Goal: Task Accomplishment & Management: Use online tool/utility

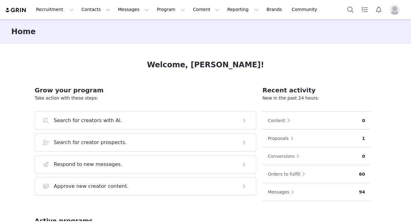
click at [392, 11] on img "Profile" at bounding box center [394, 10] width 10 height 10
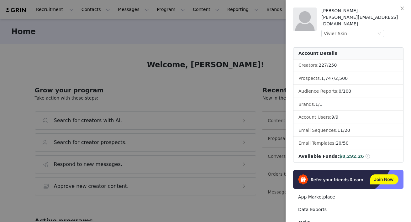
click at [219, 34] on div at bounding box center [205, 111] width 411 height 222
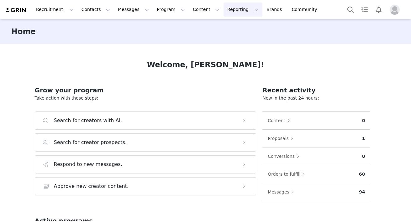
click at [223, 9] on button "Reporting Reporting" at bounding box center [242, 10] width 39 height 14
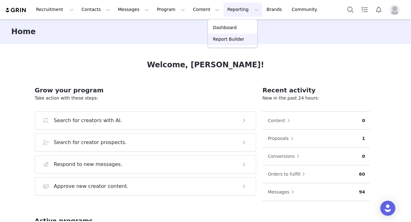
click at [218, 37] on p "Report Builder" at bounding box center [228, 39] width 31 height 7
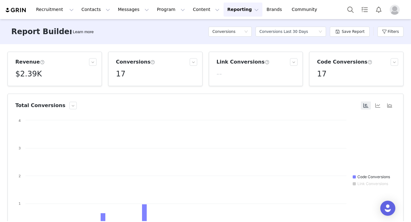
click at [376, 31] on div "Conversions Select a report Conversions Last 30 Days Save Report Filters" at bounding box center [305, 31] width 195 height 19
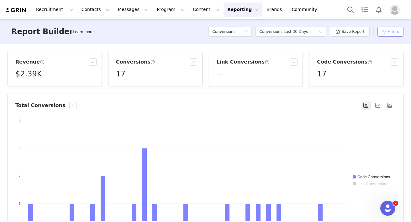
click at [387, 32] on button "Filters" at bounding box center [390, 32] width 26 height 10
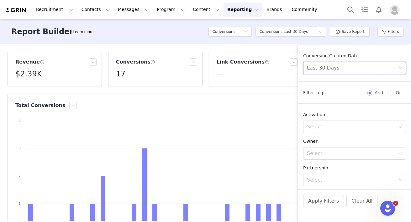
click at [353, 69] on div "Last 30 Days" at bounding box center [352, 68] width 91 height 12
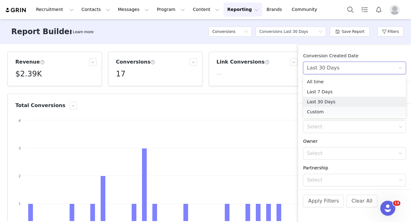
click at [323, 110] on li "Custom" at bounding box center [354, 112] width 103 height 10
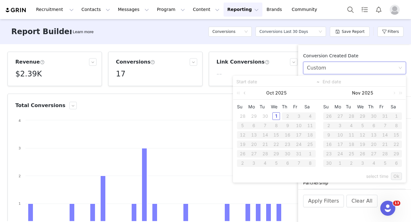
click at [244, 94] on link at bounding box center [245, 93] width 6 height 13
click at [250, 115] on div "1" at bounding box center [254, 116] width 8 height 8
type input "[DATE]"
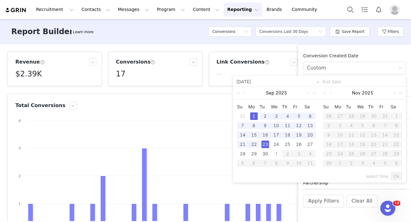
click at [264, 151] on div "30" at bounding box center [265, 154] width 8 height 8
type input "[DATE]"
click at [396, 175] on link "Ok" at bounding box center [396, 177] width 11 height 8
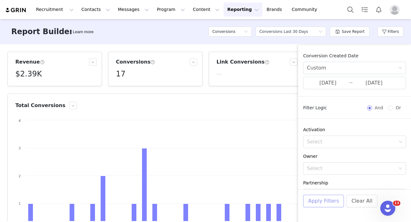
click at [329, 200] on button "Apply Filters" at bounding box center [323, 201] width 41 height 13
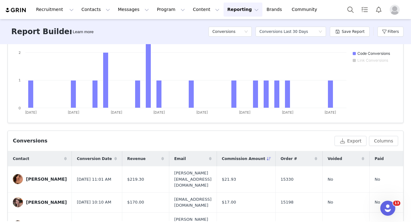
scroll to position [0, 0]
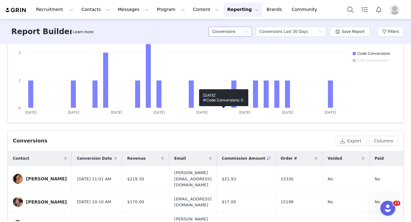
click at [244, 32] on div "Conversions" at bounding box center [228, 31] width 32 height 9
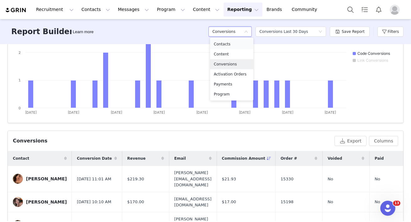
click at [226, 44] on h5 "Contacts" at bounding box center [232, 44] width 36 height 7
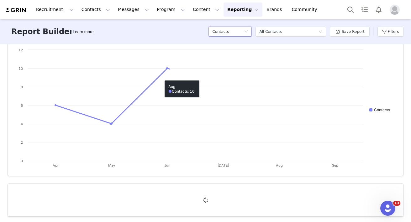
scroll to position [74, 0]
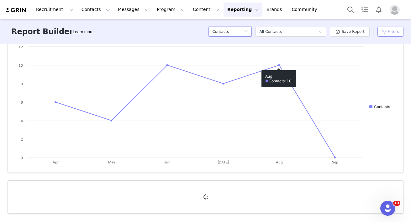
click at [401, 29] on button "Filters" at bounding box center [390, 32] width 26 height 10
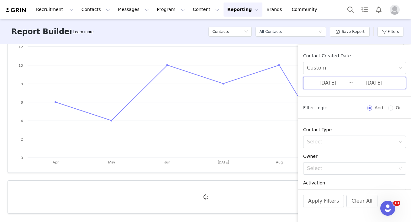
click at [349, 79] on span "[DATE] ~ [DATE]" at bounding box center [354, 83] width 103 height 13
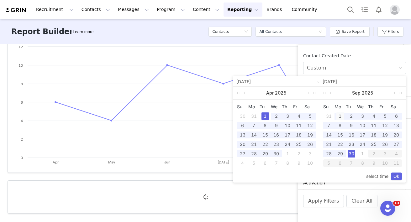
click at [338, 114] on div "1" at bounding box center [340, 116] width 8 height 8
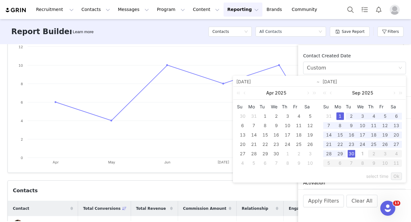
click at [350, 155] on div "30" at bounding box center [351, 154] width 8 height 8
type input "[DATE]"
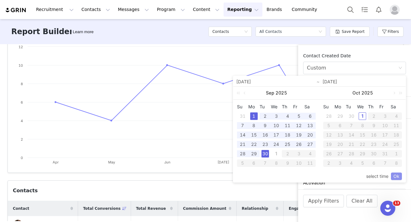
click at [393, 174] on link "Ok" at bounding box center [396, 177] width 11 height 8
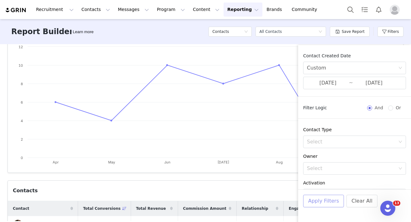
click at [331, 202] on button "Apply Filters" at bounding box center [323, 201] width 41 height 13
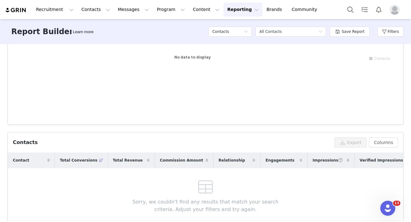
scroll to position [147, 0]
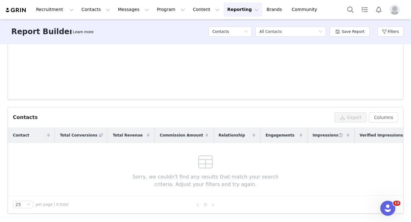
click at [92, 136] on span "Total Conversions" at bounding box center [79, 136] width 38 height 6
click at [99, 137] on icon at bounding box center [101, 135] width 4 height 4
click at [388, 33] on button "Filters" at bounding box center [390, 32] width 26 height 10
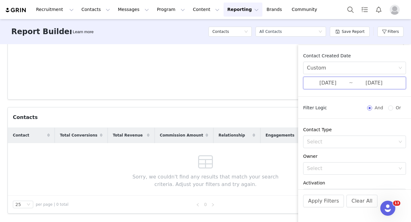
click at [349, 78] on span "[DATE] ~ [DATE]" at bounding box center [354, 83] width 103 height 13
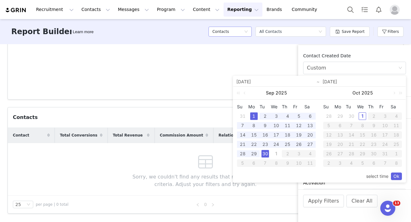
click at [227, 31] on h5 "Contacts" at bounding box center [220, 31] width 17 height 9
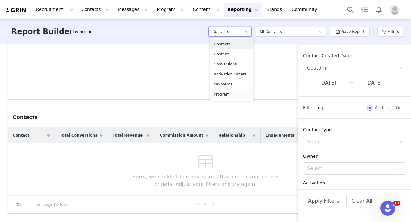
click at [221, 92] on h5 "Program" at bounding box center [232, 94] width 36 height 7
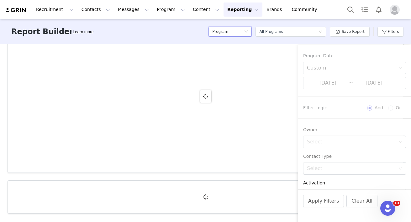
scroll to position [74, 0]
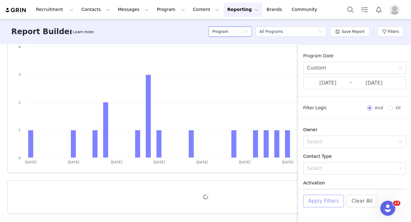
click at [320, 201] on button "Apply Filters" at bounding box center [323, 201] width 41 height 13
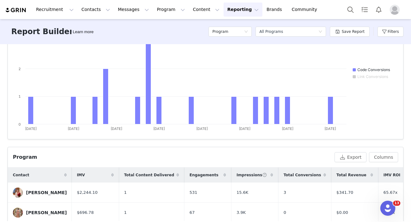
scroll to position [170, 0]
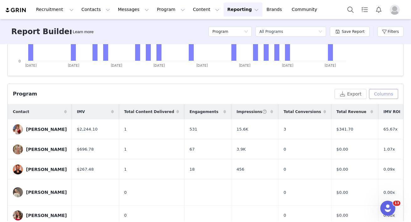
click at [381, 96] on button "Columns" at bounding box center [383, 94] width 29 height 10
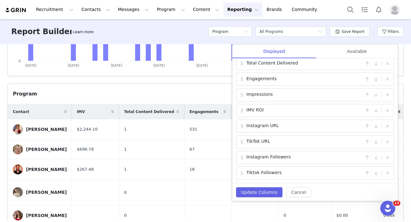
scroll to position [0, 0]
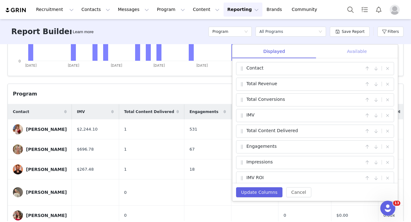
click at [369, 53] on div "Available" at bounding box center [357, 51] width 82 height 14
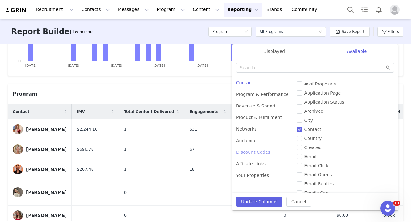
click at [243, 148] on div "Discount Codes" at bounding box center [262, 153] width 60 height 12
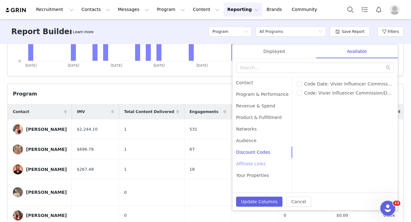
click at [244, 164] on div "Affiliate Links" at bounding box center [262, 164] width 60 height 12
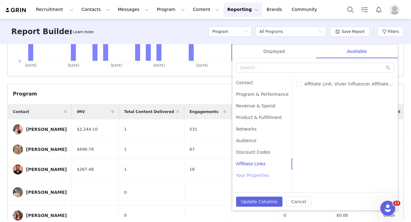
click at [245, 180] on div "Your Properties" at bounding box center [262, 176] width 60 height 12
click at [258, 110] on div "Revenue & Spend" at bounding box center [262, 106] width 60 height 12
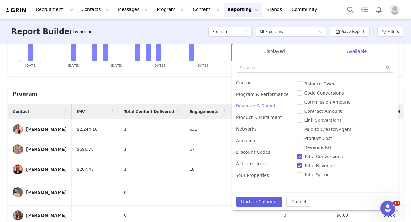
click at [257, 106] on div "Revenue & Spend" at bounding box center [262, 106] width 60 height 12
click at [297, 103] on input "Commission Amount" at bounding box center [299, 102] width 5 height 5
checkbox input "true"
click at [249, 200] on button "Update Columns" at bounding box center [259, 202] width 46 height 10
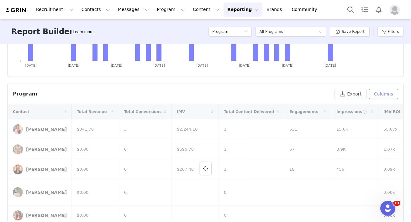
click at [387, 96] on button "Columns" at bounding box center [383, 94] width 29 height 10
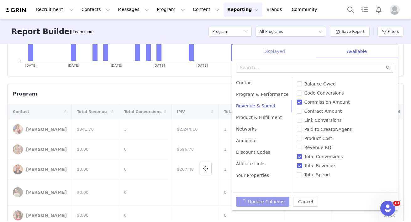
click at [277, 56] on div "Displayed" at bounding box center [274, 51] width 84 height 14
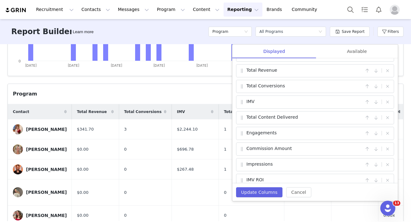
scroll to position [13, 0]
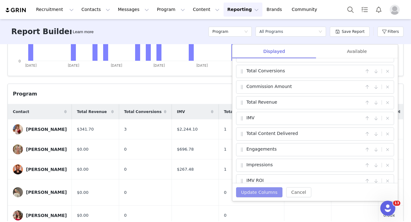
click at [248, 192] on button "Update Columns" at bounding box center [259, 192] width 46 height 10
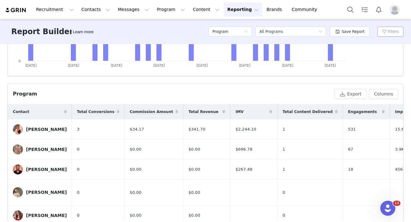
click at [387, 32] on button "Filters" at bounding box center [390, 32] width 26 height 10
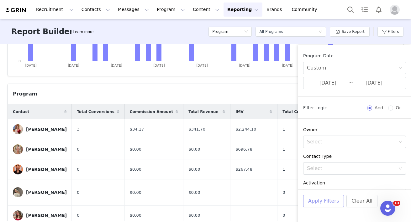
click at [324, 198] on button "Apply Filters" at bounding box center [323, 201] width 41 height 13
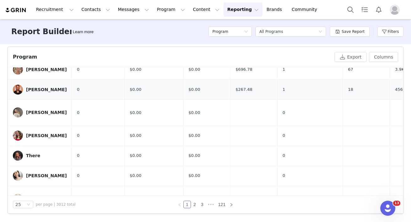
scroll to position [0, 0]
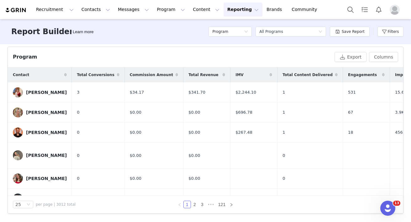
click at [117, 74] on icon at bounding box center [118, 75] width 3 height 4
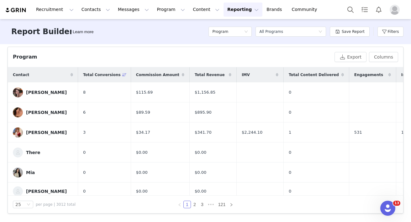
click at [122, 76] on icon at bounding box center [124, 75] width 4 height 4
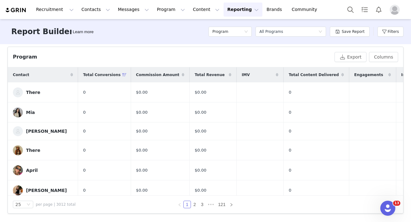
click at [122, 74] on icon at bounding box center [124, 75] width 4 height 4
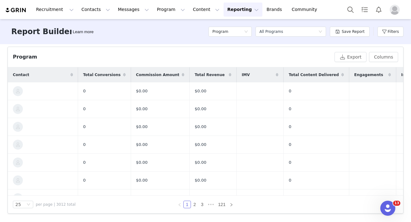
click at [122, 75] on span at bounding box center [125, 75] width 8 height 8
